Goal: Task Accomplishment & Management: Manage account settings

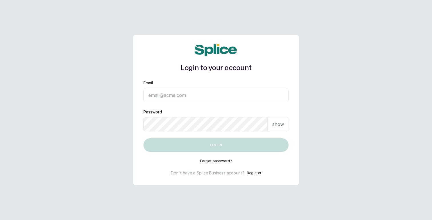
click at [163, 97] on input "Email" at bounding box center [215, 95] width 145 height 14
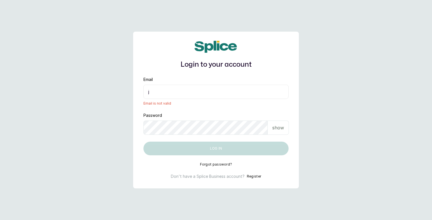
type input "[EMAIL_ADDRESS][DOMAIN_NAME]"
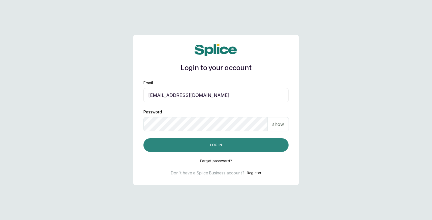
click at [212, 146] on button "Log in" at bounding box center [215, 146] width 145 height 14
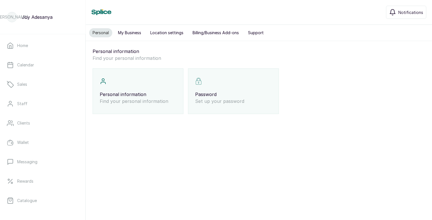
click at [137, 33] on button "My Business" at bounding box center [130, 32] width 30 height 9
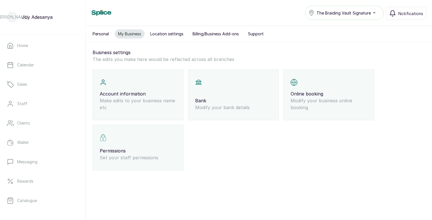
click at [325, 96] on p "Online booking" at bounding box center [328, 94] width 77 height 7
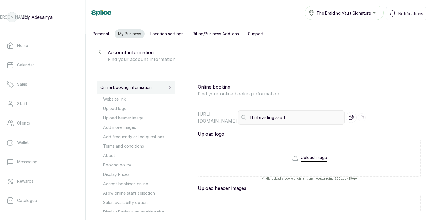
click at [313, 159] on input "file" at bounding box center [309, 168] width 35 height 27
type input "C:\fakepath\TBV Logo 1.jpg"
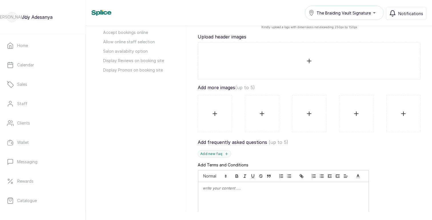
scroll to position [153, 0]
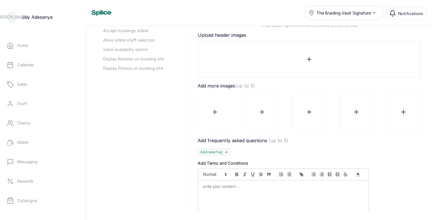
click at [309, 59] on input "file" at bounding box center [309, 59] width 212 height 27
type input "C:\fakepath\tbv Lekki 2.jpg"
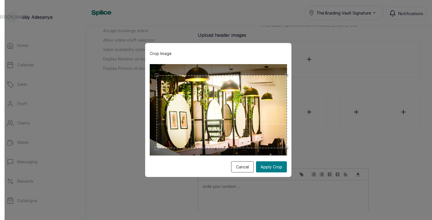
click at [289, 158] on div "Crop Image Cancel Apply Crop" at bounding box center [218, 110] width 146 height 134
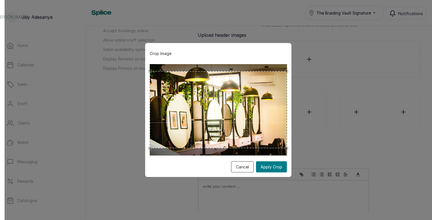
click at [147, 62] on div "Crop Image Cancel Apply Crop" at bounding box center [218, 110] width 146 height 134
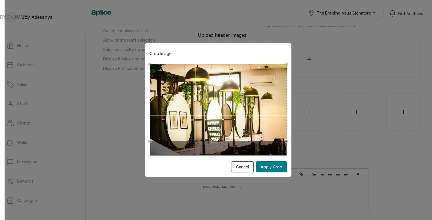
click at [205, 83] on div "Use the arrow keys to move the crop selection area" at bounding box center [218, 102] width 137 height 77
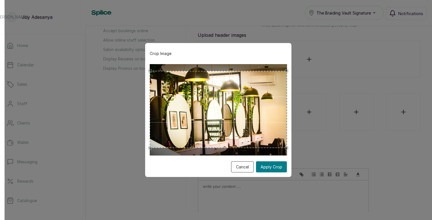
click at [219, 148] on div "Use the arrow keys to move the crop selection area" at bounding box center [218, 109] width 137 height 77
click at [269, 169] on button "Apply Crop" at bounding box center [271, 167] width 31 height 11
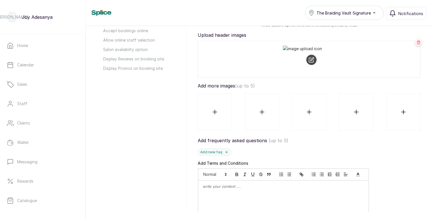
click at [215, 111] on input "file" at bounding box center [214, 112] width 25 height 27
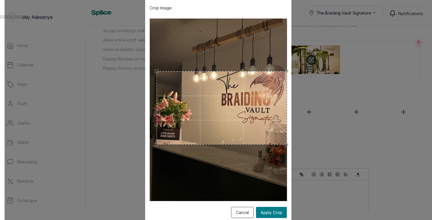
click at [290, 57] on div "Crop Image Cancel Apply Crop" at bounding box center [218, 110] width 146 height 226
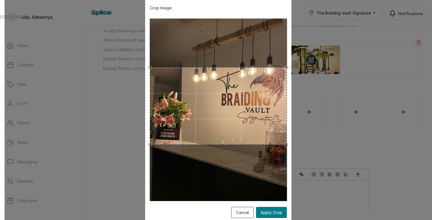
click at [148, 60] on div "Crop Image Cancel Apply Crop" at bounding box center [218, 110] width 146 height 226
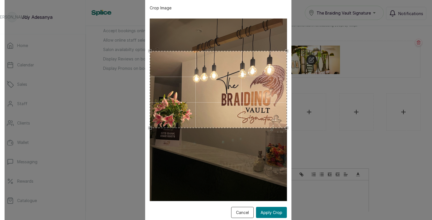
click at [256, 81] on div "Use the arrow keys to move the crop selection area" at bounding box center [218, 89] width 137 height 77
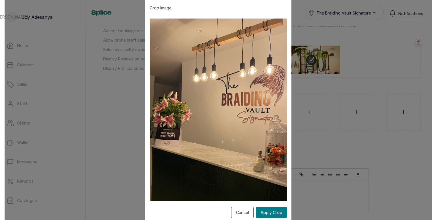
click at [212, 129] on img at bounding box center [218, 110] width 137 height 183
click at [275, 213] on button "Apply Crop" at bounding box center [271, 212] width 31 height 11
click at [269, 213] on button "Apply Crop" at bounding box center [271, 212] width 31 height 11
click at [256, 112] on img at bounding box center [218, 110] width 137 height 183
click at [240, 214] on button "Cancel" at bounding box center [242, 212] width 23 height 11
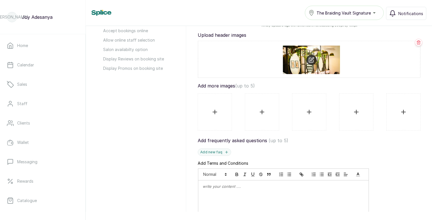
click at [215, 107] on input "file" at bounding box center [214, 112] width 25 height 27
type input "C:\fakepath\TBV Ikoyi 2.jpg"
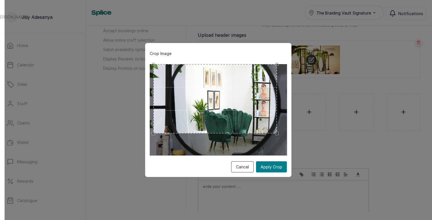
click at [240, 83] on div "Use the arrow keys to move the crop selection area" at bounding box center [214, 98] width 123 height 69
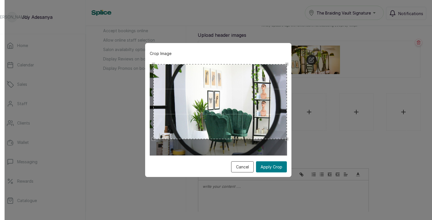
click at [290, 143] on div "Crop Image Cancel Apply Crop" at bounding box center [218, 110] width 146 height 134
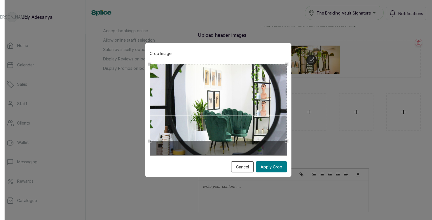
click at [147, 149] on div "Crop Image Cancel Apply Crop" at bounding box center [218, 110] width 146 height 134
click at [225, 110] on div "Use the arrow keys to move the crop selection area" at bounding box center [218, 102] width 137 height 77
click at [226, 101] on div "Use the arrow keys to move the crop selection area" at bounding box center [218, 102] width 137 height 77
click at [270, 167] on button "Apply Crop" at bounding box center [271, 167] width 31 height 11
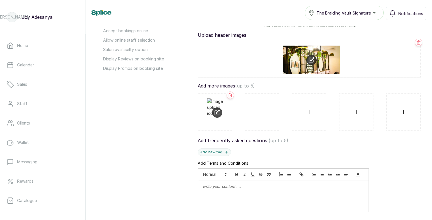
click at [260, 112] on input "file" at bounding box center [262, 112] width 25 height 27
type input "C:\fakepath\TBV Lekki 1.jpg"
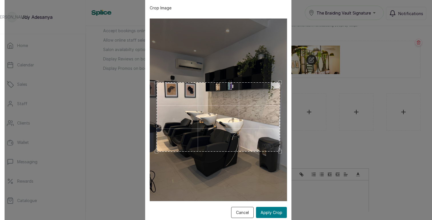
click at [246, 107] on div "Use the arrow keys to move the crop selection area" at bounding box center [218, 117] width 123 height 69
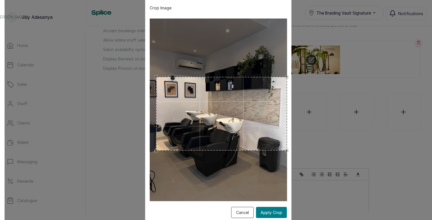
click at [289, 56] on div "Crop Image Cancel Apply Crop" at bounding box center [218, 110] width 146 height 226
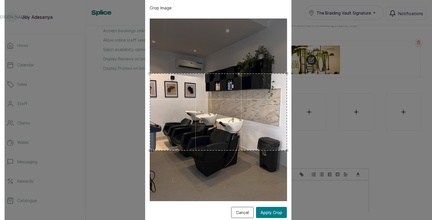
click at [144, 66] on div "Crop Image Cancel Apply Crop" at bounding box center [218, 110] width 427 height 220
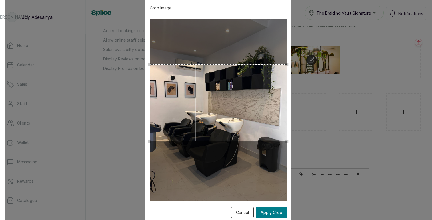
click at [226, 97] on div "Use the arrow keys to move the crop selection area" at bounding box center [218, 103] width 137 height 77
click at [267, 211] on button "Apply Crop" at bounding box center [271, 212] width 31 height 11
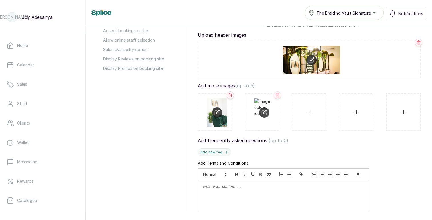
click at [314, 111] on input "file" at bounding box center [309, 112] width 25 height 27
type input "C:\fakepath\tbv Lekki 2.jpg"
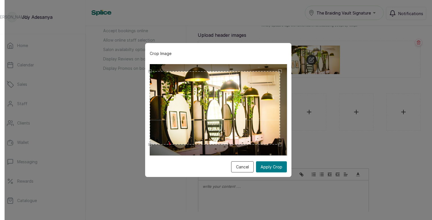
click at [147, 59] on div "Crop Image Cancel Apply Crop" at bounding box center [218, 110] width 146 height 134
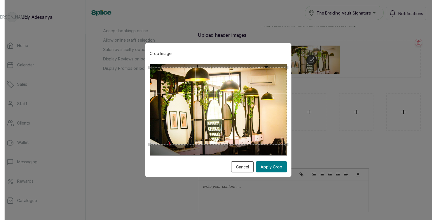
click at [291, 60] on div "Crop Image Cancel Apply Crop" at bounding box center [218, 110] width 427 height 220
click at [276, 167] on button "Apply Crop" at bounding box center [271, 167] width 31 height 11
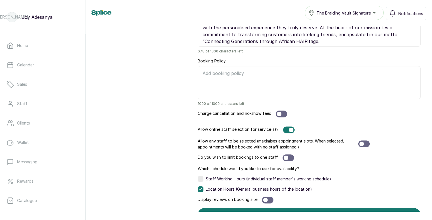
scroll to position [469, 0]
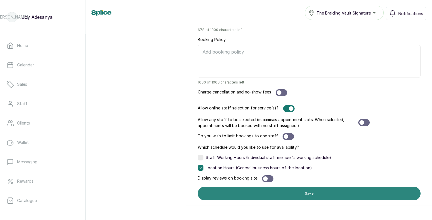
click at [315, 193] on button "Save" at bounding box center [309, 194] width 223 height 14
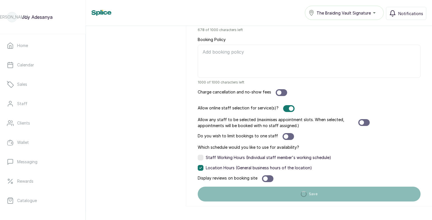
scroll to position [441, 0]
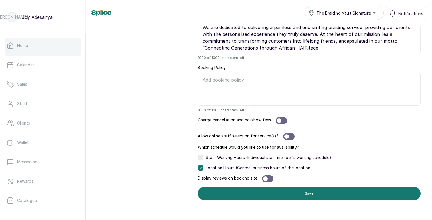
click at [27, 48] on p "Home" at bounding box center [22, 46] width 11 height 6
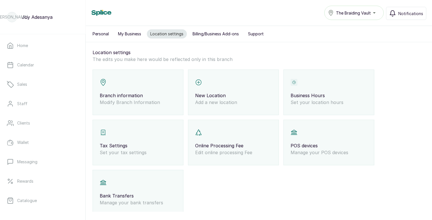
click at [130, 86] on div "Branch information Modify Branch Information" at bounding box center [138, 93] width 91 height 46
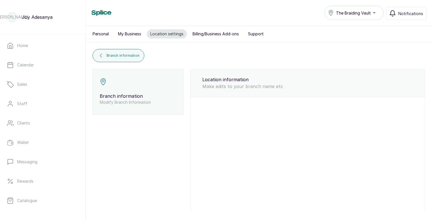
type input "The Braiding Vault"
type input "connect@thebraidingvault.com"
type input "9090403870"
select select "percentage"
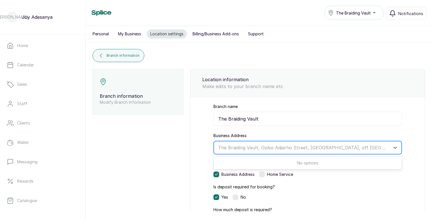
click at [266, 149] on div at bounding box center [302, 147] width 169 height 7
paste input "51B Oyibo Adjarho St, Admiralty Rd, off Admiralty Rd, Lekki"
type input "51B Oyibo Adjarho St,"
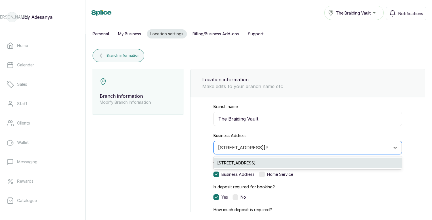
click at [262, 163] on div "51b Oyibo Adjarho St, Lekki, Nigeria" at bounding box center [308, 163] width 188 height 11
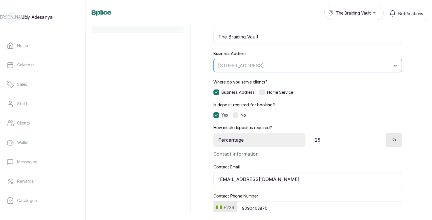
scroll to position [120, 0]
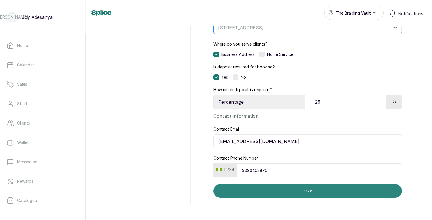
click at [289, 191] on button "Save" at bounding box center [307, 191] width 188 height 14
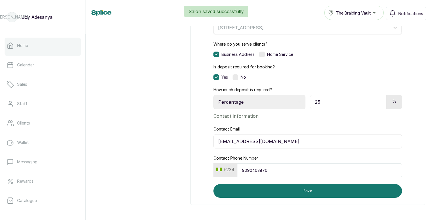
click at [31, 49] on link "Home" at bounding box center [43, 46] width 76 height 16
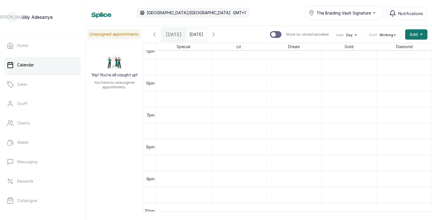
scroll to position [491, 0]
click at [217, 33] on icon "button" at bounding box center [213, 34] width 7 height 7
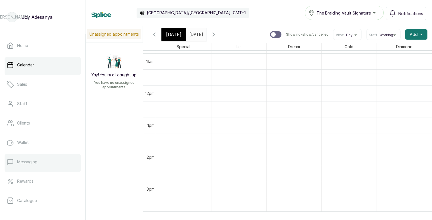
click at [23, 164] on p "Messaging" at bounding box center [27, 162] width 20 height 6
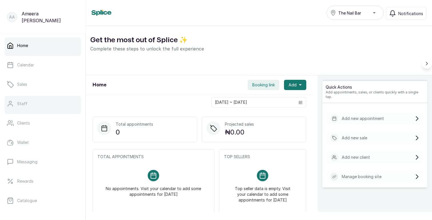
click at [21, 104] on p "Staff" at bounding box center [22, 104] width 10 height 6
